Goal: Task Accomplishment & Management: Manage account settings

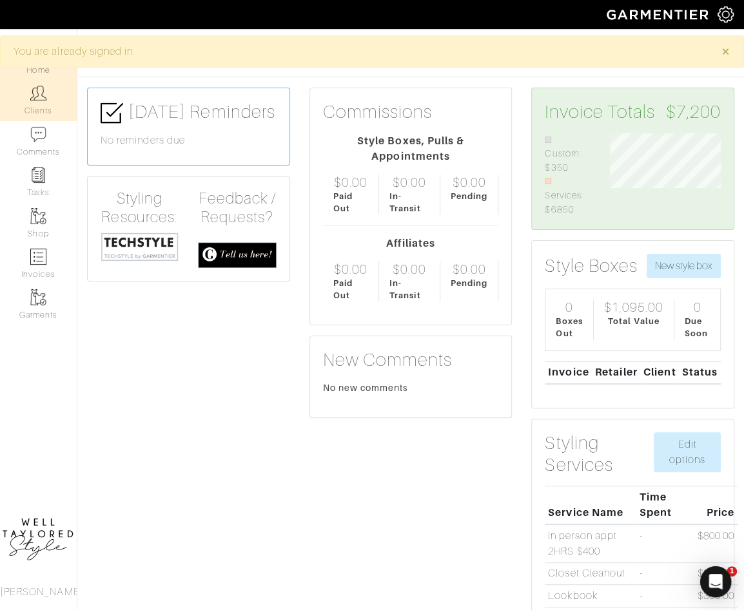
click at [44, 93] on img at bounding box center [38, 93] width 16 height 16
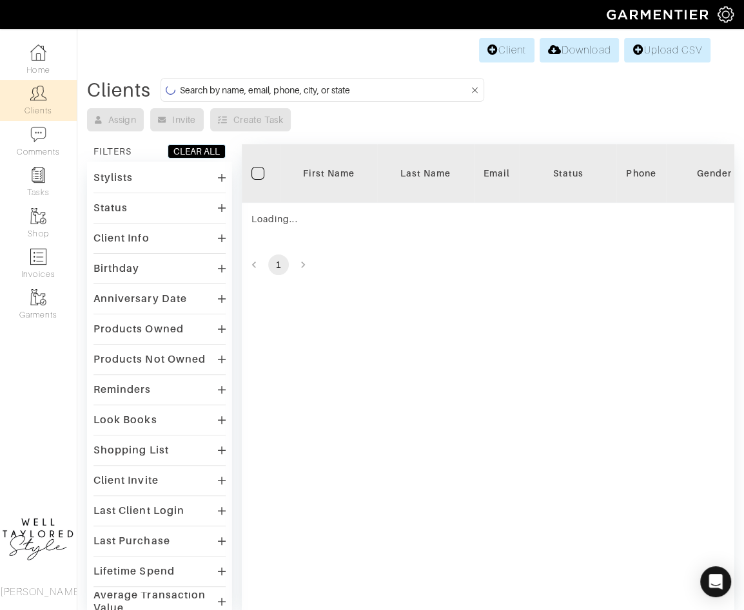
click at [251, 89] on input at bounding box center [324, 90] width 289 height 16
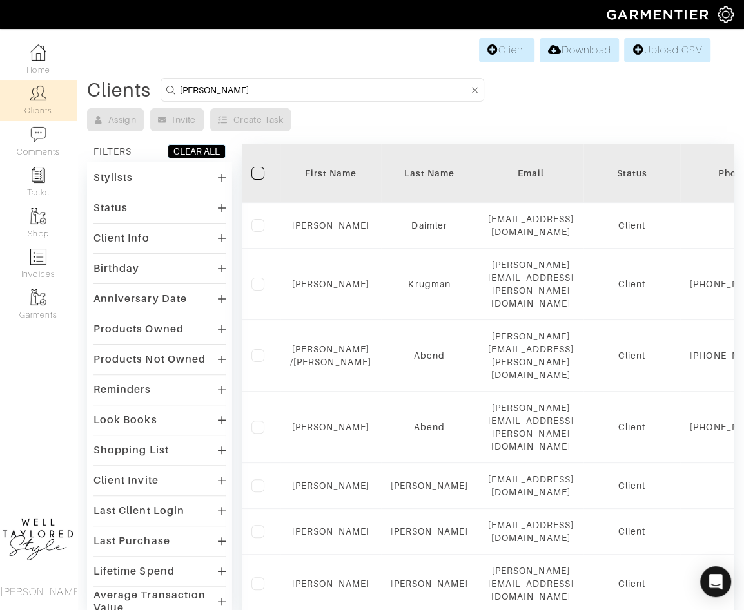
type input "[PERSON_NAME]"
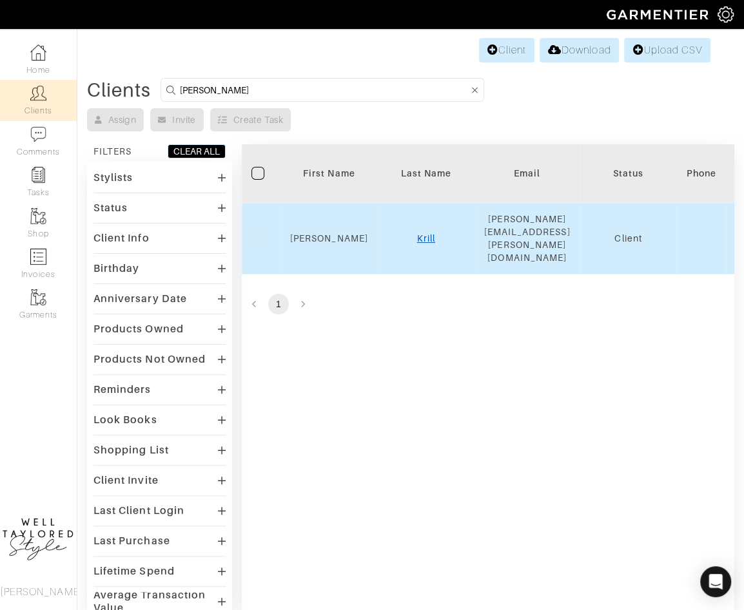
click at [426, 233] on link "Krill" at bounding box center [426, 238] width 18 height 10
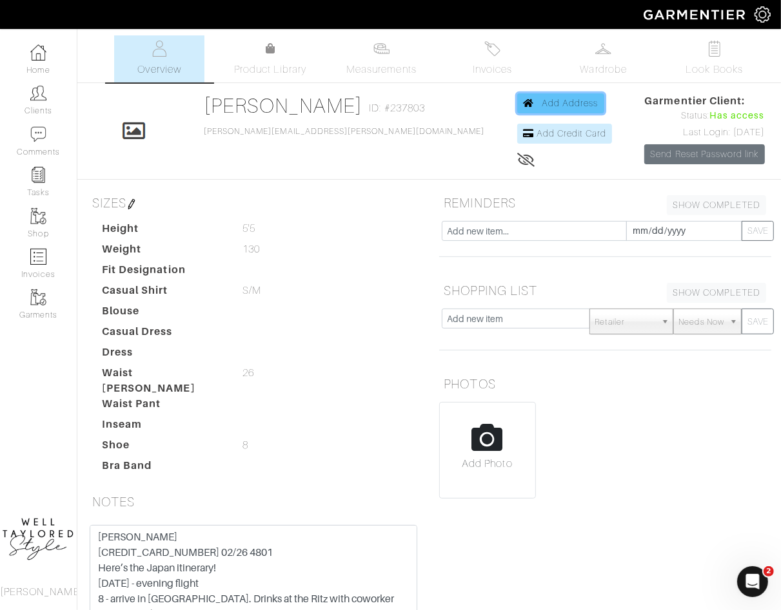
click at [541, 101] on span "Add Address" at bounding box center [569, 103] width 57 height 10
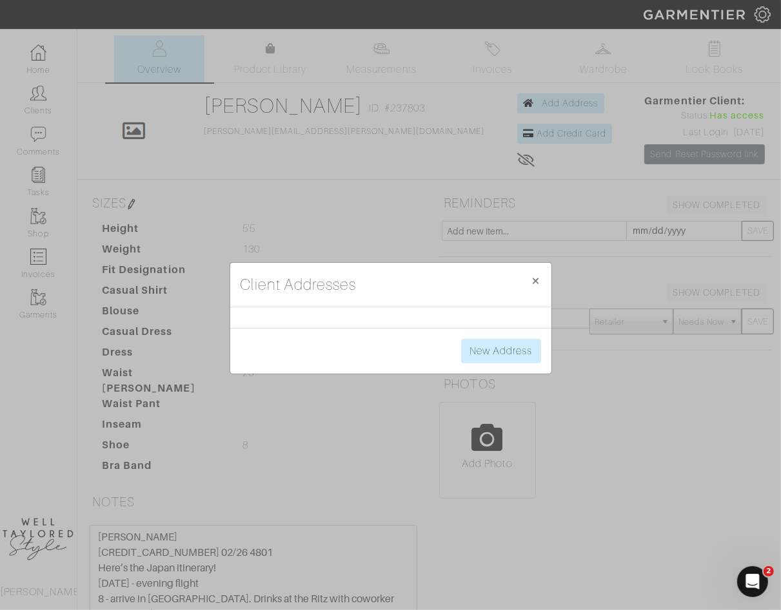
click at [481, 362] on div "New Address" at bounding box center [390, 351] width 321 height 46
click at [481, 360] on link "New Address" at bounding box center [501, 351] width 80 height 24
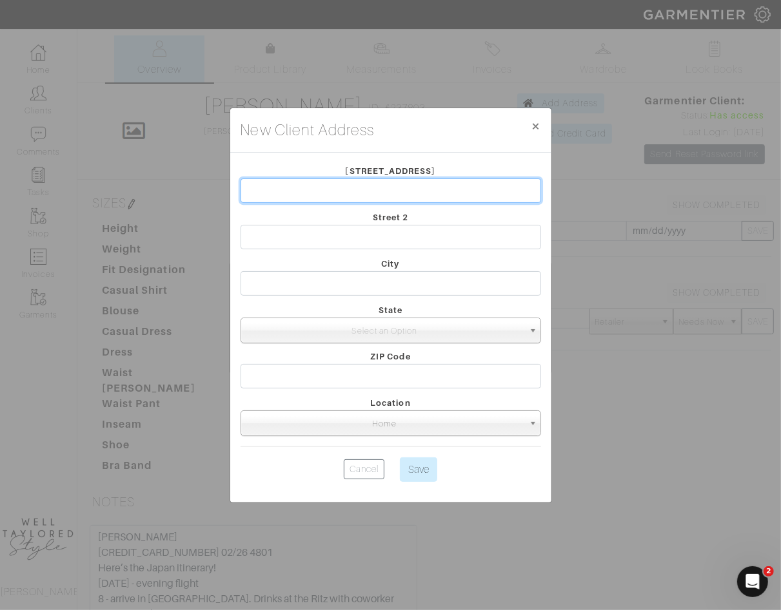
click at [403, 191] on input "text" at bounding box center [390, 191] width 300 height 24
type input "45 HOYT ST"
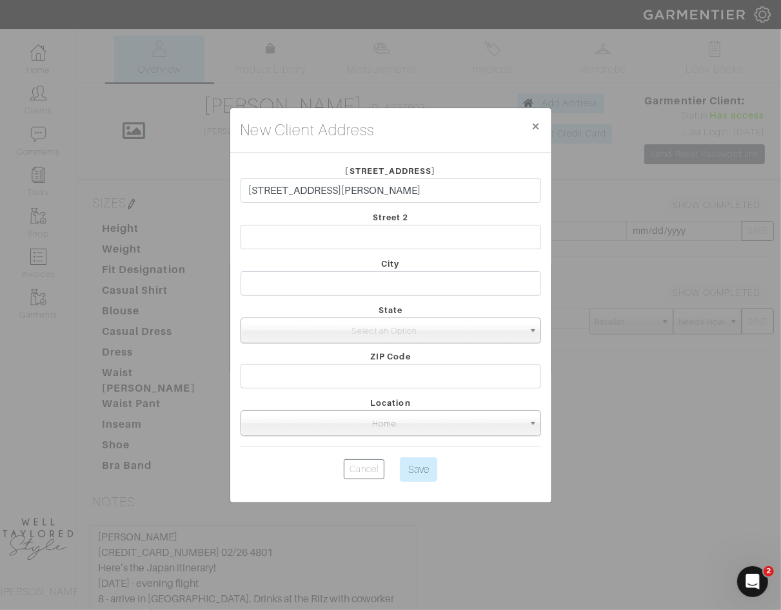
click at [415, 264] on div "City" at bounding box center [391, 279] width 320 height 46
click at [407, 276] on input "text" at bounding box center [390, 283] width 300 height 24
type input "[GEOGRAPHIC_DATA]"
click at [335, 246] on input "text" at bounding box center [390, 237] width 300 height 24
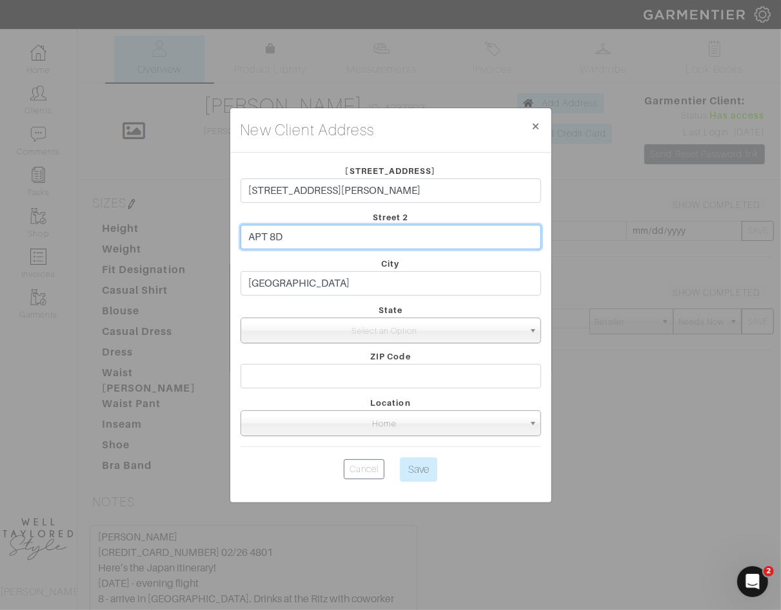
type input "APT 8D"
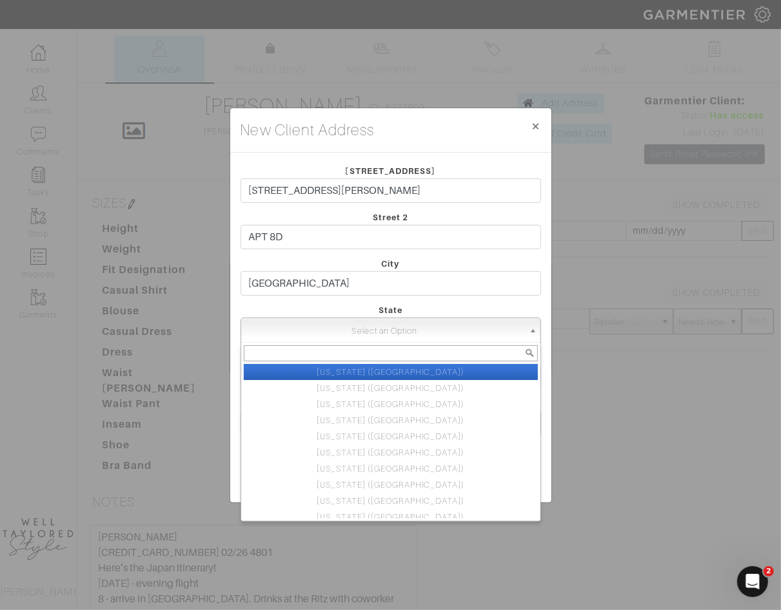
click at [386, 332] on span "Select an Option" at bounding box center [384, 331] width 277 height 26
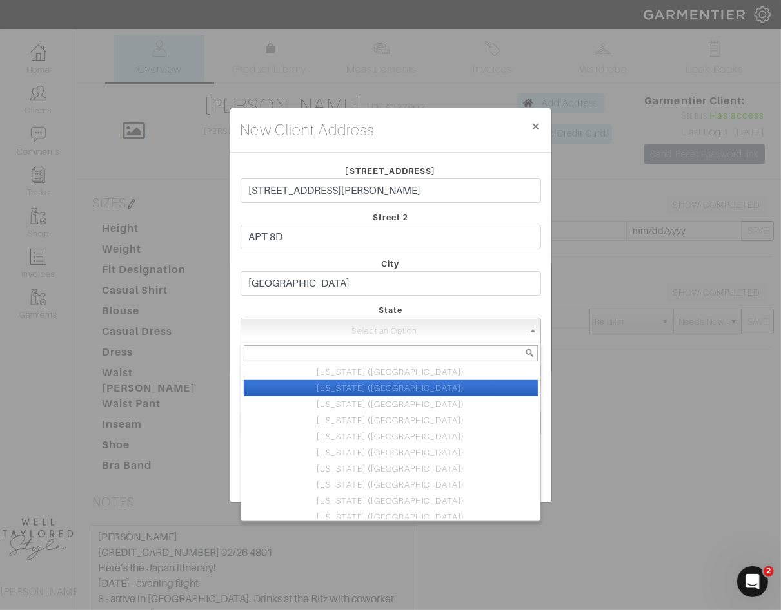
click at [391, 384] on li "New York (NY)" at bounding box center [391, 388] width 294 height 16
select select "2"
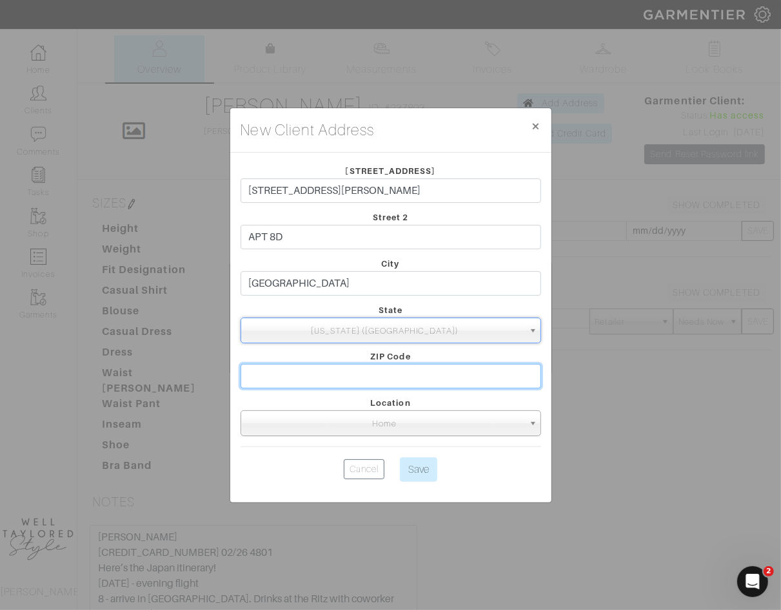
click at [370, 382] on input "text" at bounding box center [390, 376] width 300 height 24
type input "11201"
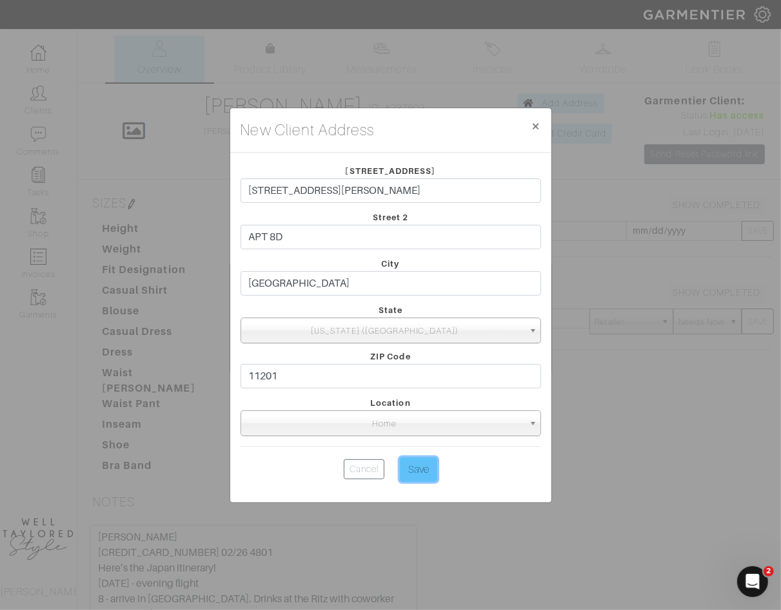
click at [416, 464] on input "Save" at bounding box center [418, 470] width 37 height 24
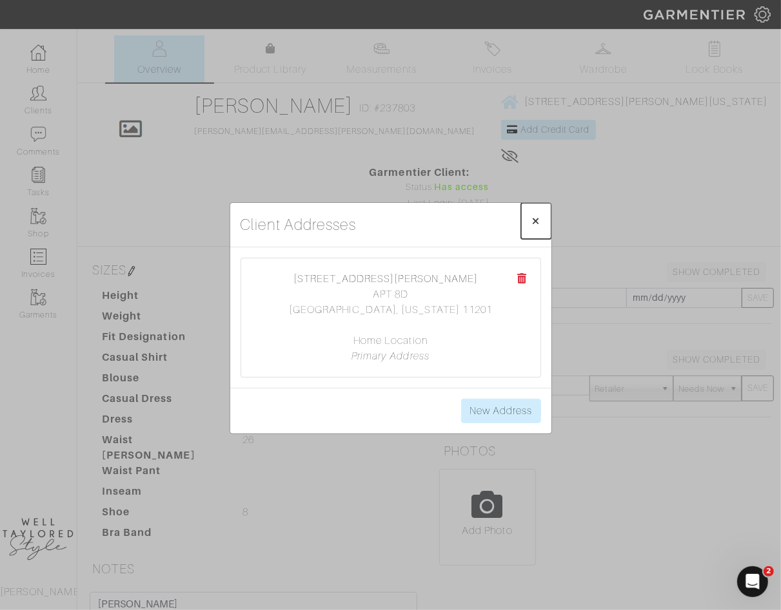
click at [533, 218] on span "×" at bounding box center [536, 220] width 10 height 17
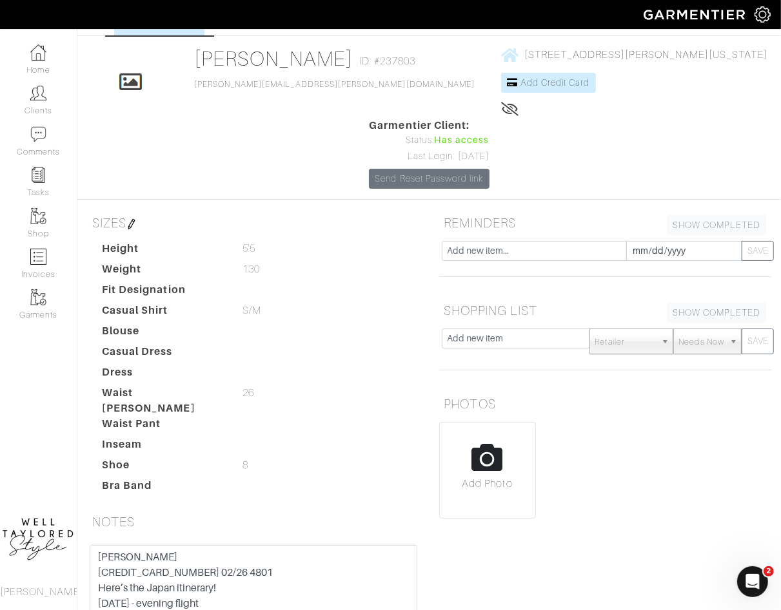
scroll to position [66, 0]
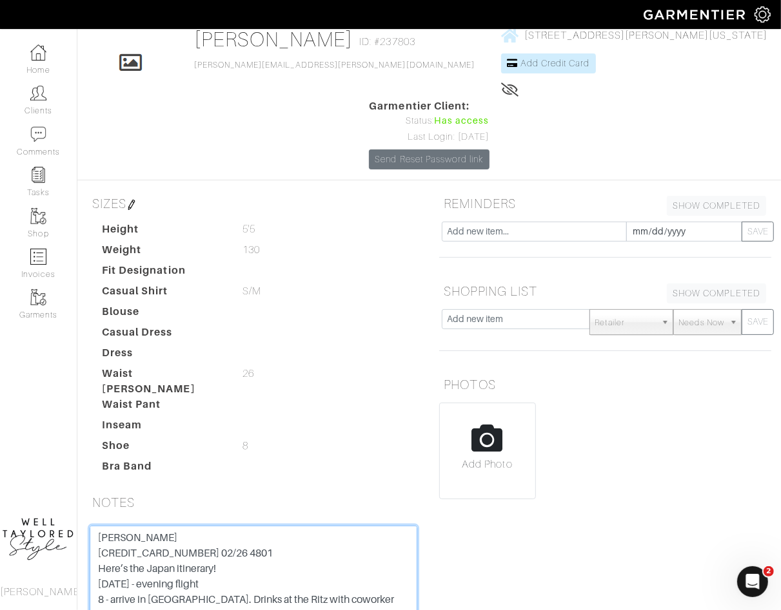
drag, startPoint x: 99, startPoint y: 468, endPoint x: 192, endPoint y: 469, distance: 93.5
click at [192, 526] on textarea "STEPHEN KRILL 3767 518409 83005 02/26 4801 Here’s the Japan itinerary! October …" at bounding box center [253, 608] width 327 height 164
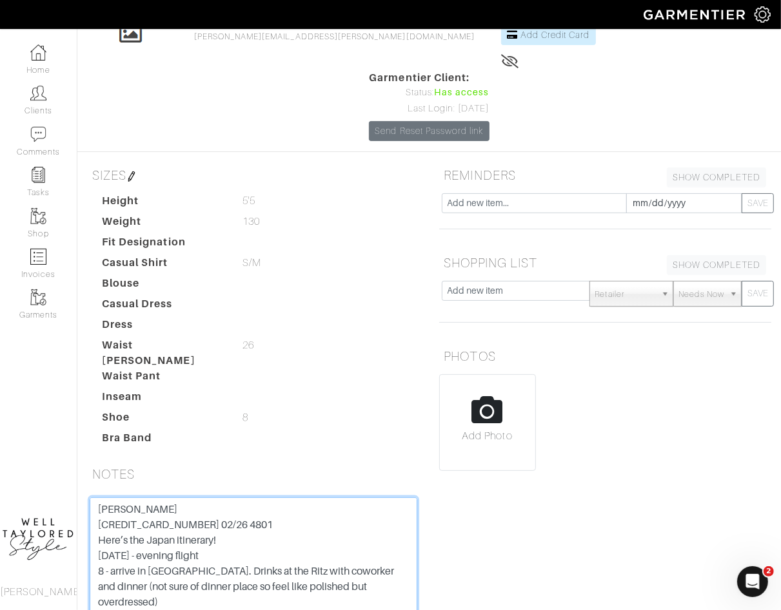
scroll to position [0, 0]
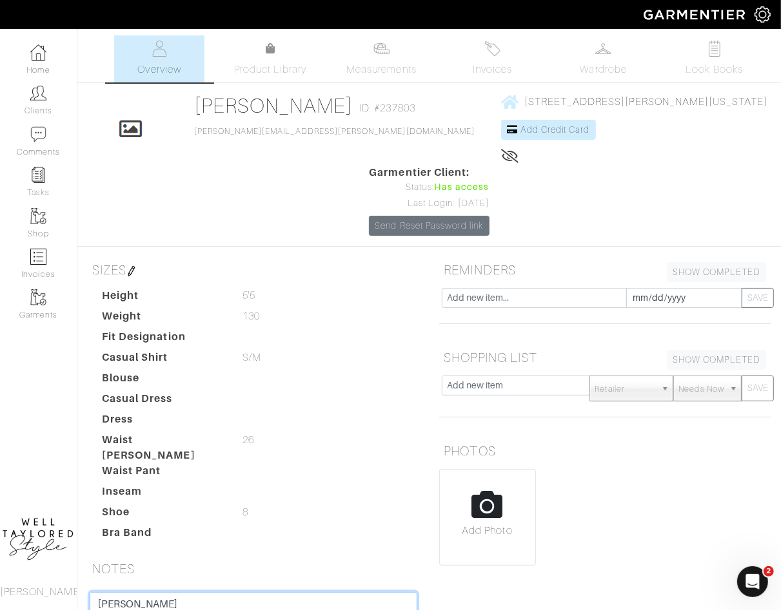
drag, startPoint x: 193, startPoint y: 539, endPoint x: 43, endPoint y: 539, distance: 150.2
click at [43, 539] on div "Company Settings Manage Subscription My Profile Stylists Sign Out Home Clients …" at bounding box center [390, 401] width 781 height 802
